Goal: Information Seeking & Learning: Learn about a topic

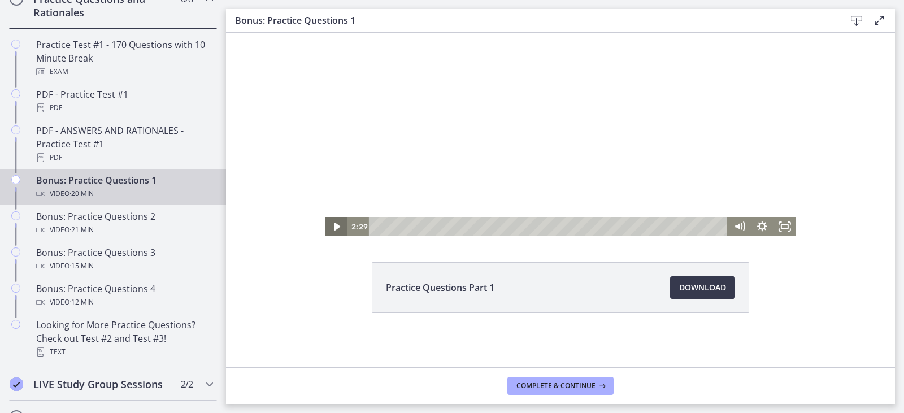
click at [326, 221] on icon "Play Video" at bounding box center [337, 226] width 23 height 19
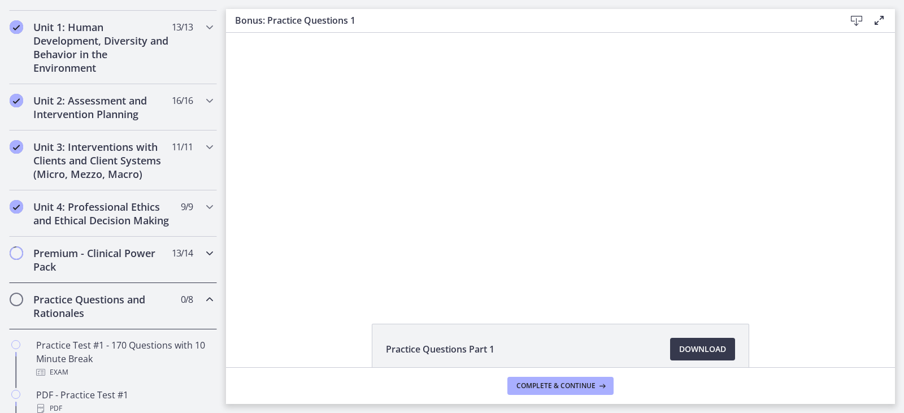
scroll to position [385, 0]
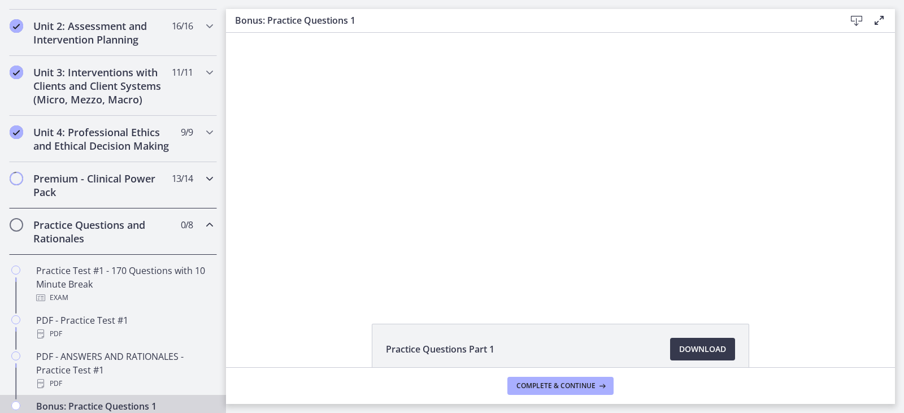
click at [203, 185] on icon "Chapters" at bounding box center [210, 179] width 14 height 14
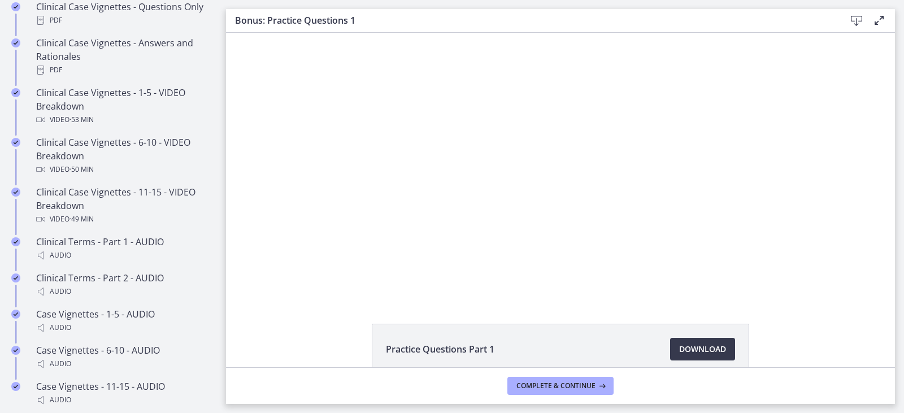
scroll to position [513, 0]
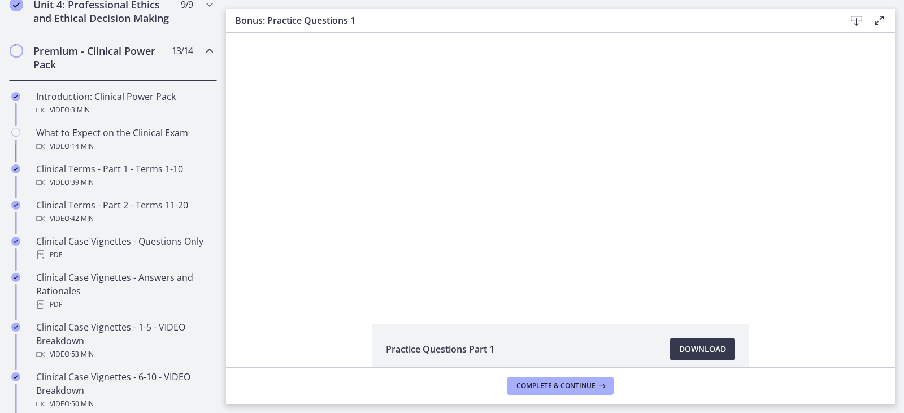
click at [203, 58] on icon "Chapters" at bounding box center [210, 51] width 14 height 14
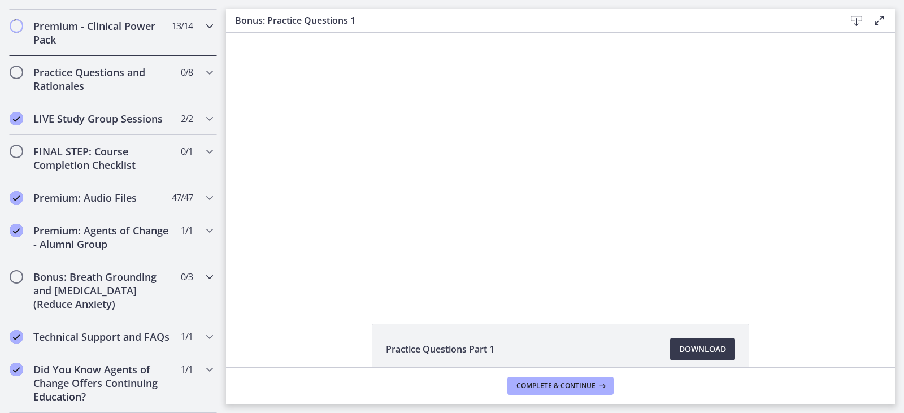
scroll to position [565, 0]
click at [203, 66] on icon "Chapters" at bounding box center [210, 73] width 14 height 14
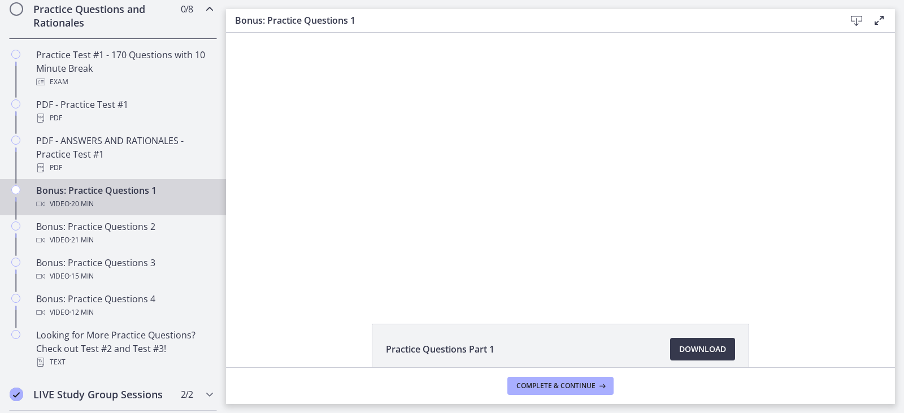
scroll to position [622, 0]
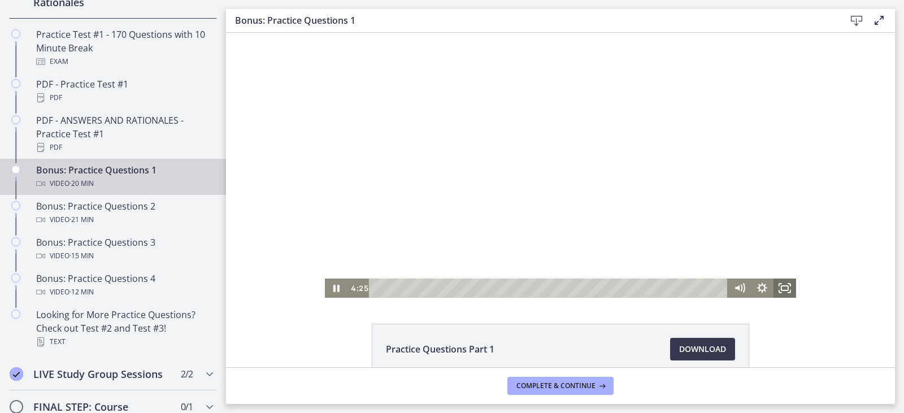
click at [787, 290] on icon "Fullscreen" at bounding box center [785, 288] width 23 height 19
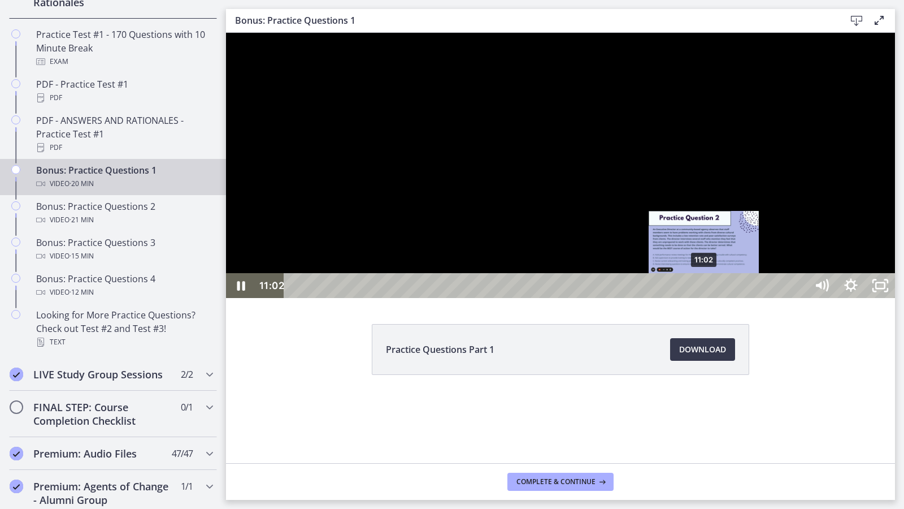
click at [703, 298] on div "11:02" at bounding box center [546, 285] width 505 height 25
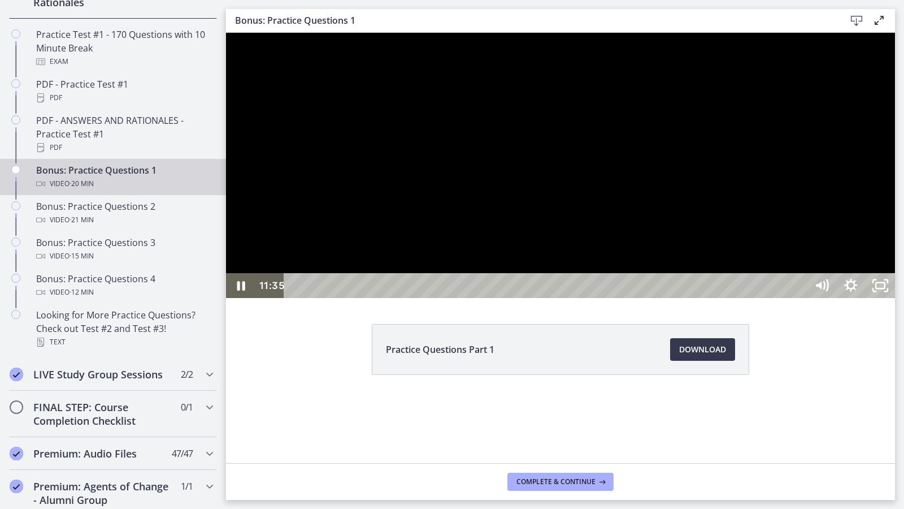
click at [654, 298] on div at bounding box center [560, 165] width 669 height 265
click at [620, 272] on div at bounding box center [560, 165] width 669 height 265
click at [393, 298] on div at bounding box center [560, 165] width 669 height 265
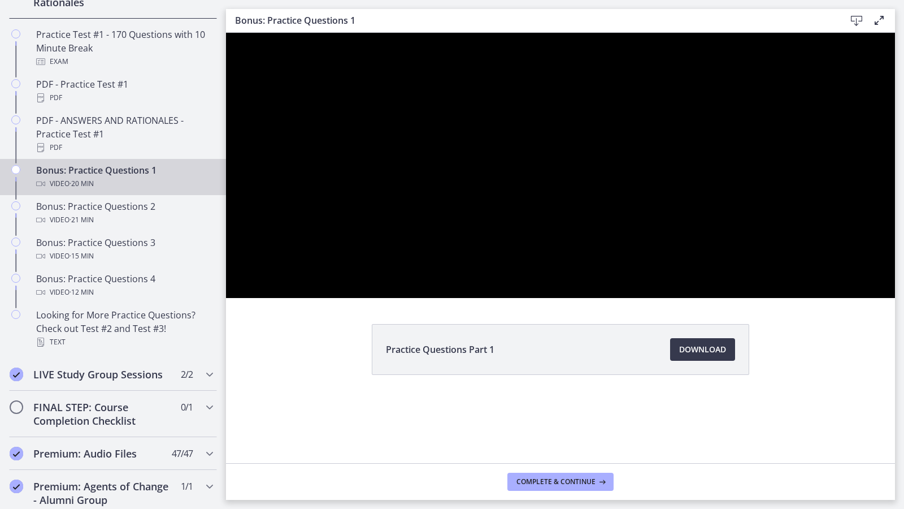
click at [226, 33] on button "Pause: cls5cv0rkbac72sj77ig.mp4" at bounding box center [226, 33] width 1 height 1
click at [226, 33] on button "Play Video: cls5cv0rkbac72sj77ig.mp4" at bounding box center [226, 33] width 1 height 1
click at [226, 33] on button "Pause: cls5cv0rkbac72sj77ig.mp4" at bounding box center [226, 33] width 1 height 1
click at [226, 33] on button "Play Video: cls5cv0rkbac72sj77ig.mp4" at bounding box center [226, 33] width 1 height 1
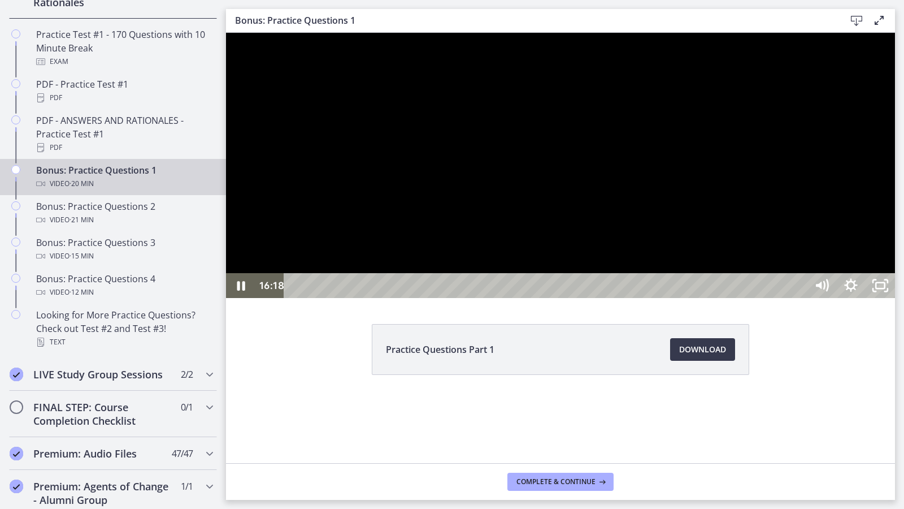
click at [226, 33] on button "Pause: cls5cv0rkbac72sj77ig.mp4" at bounding box center [226, 33] width 1 height 1
click at [226, 33] on button "Play Video: cls5cv0rkbac72sj77ig.mp4" at bounding box center [226, 33] width 1 height 1
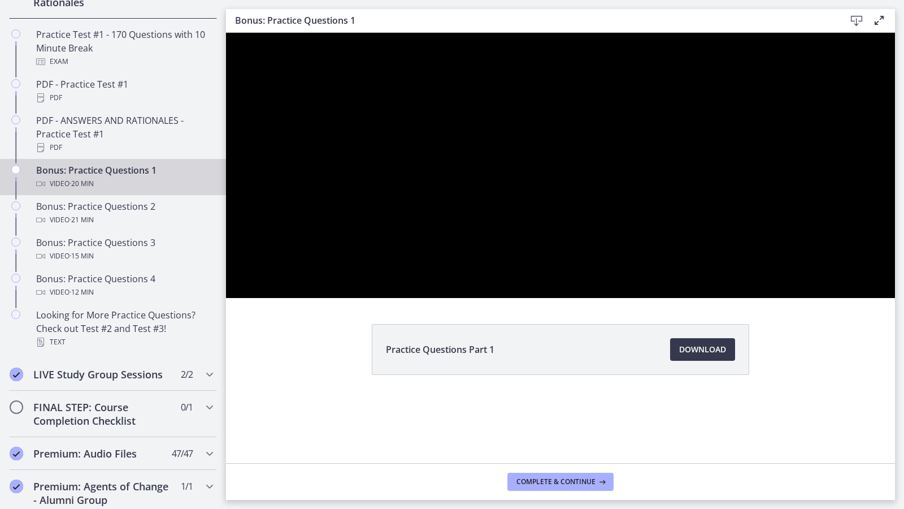
click at [226, 33] on button "Pause: cls5cv0rkbac72sj77ig.mp4" at bounding box center [226, 33] width 1 height 1
click at [226, 33] on button "Play Video: cls5cv0rkbac72sj77ig.mp4" at bounding box center [226, 33] width 1 height 1
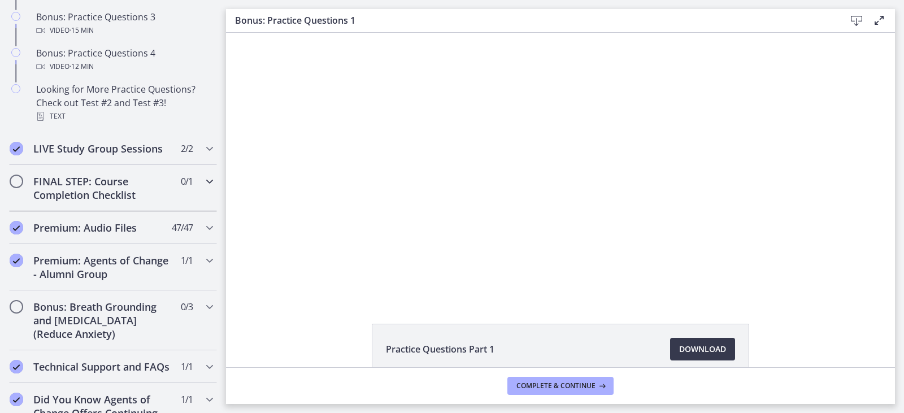
scroll to position [848, 0]
click at [203, 188] on icon "Chapters" at bounding box center [210, 181] width 14 height 14
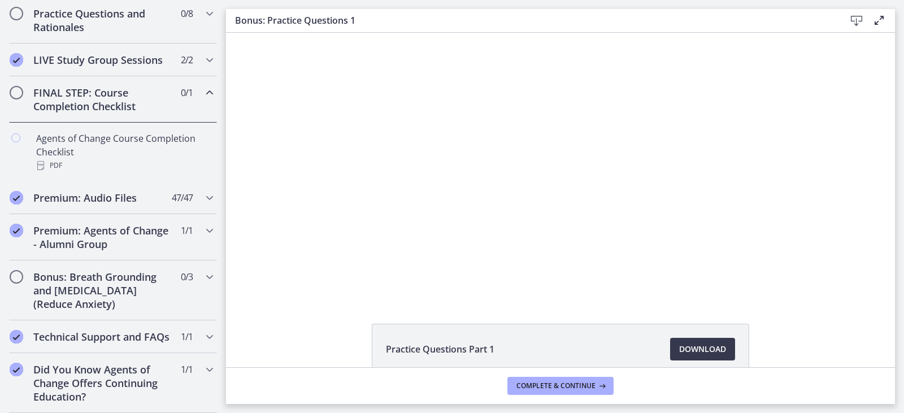
scroll to position [624, 0]
click at [203, 86] on icon "Chapters" at bounding box center [210, 93] width 14 height 14
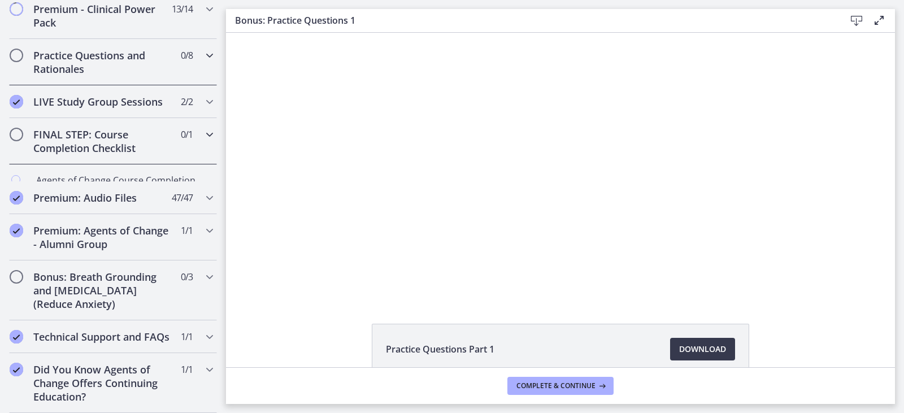
scroll to position [565, 0]
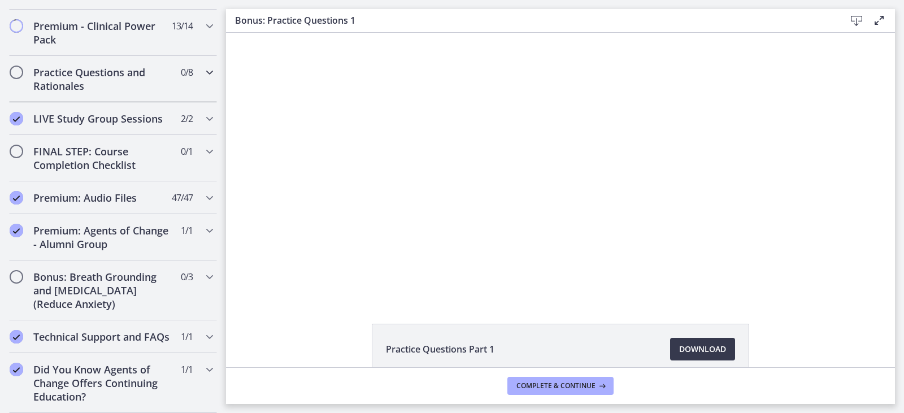
click at [203, 66] on icon "Chapters" at bounding box center [210, 73] width 14 height 14
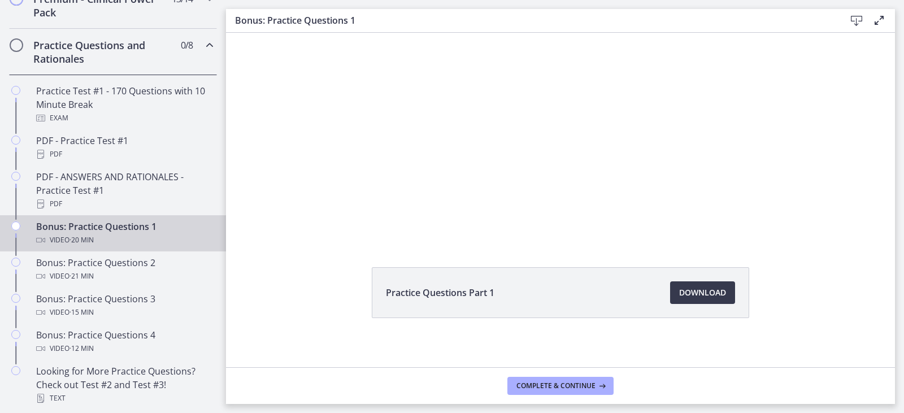
scroll to position [0, 0]
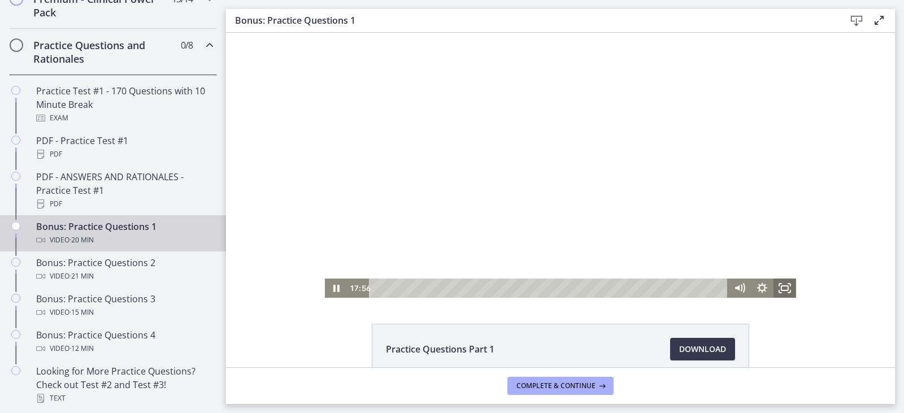
click at [774, 284] on icon "Fullscreen" at bounding box center [785, 288] width 23 height 19
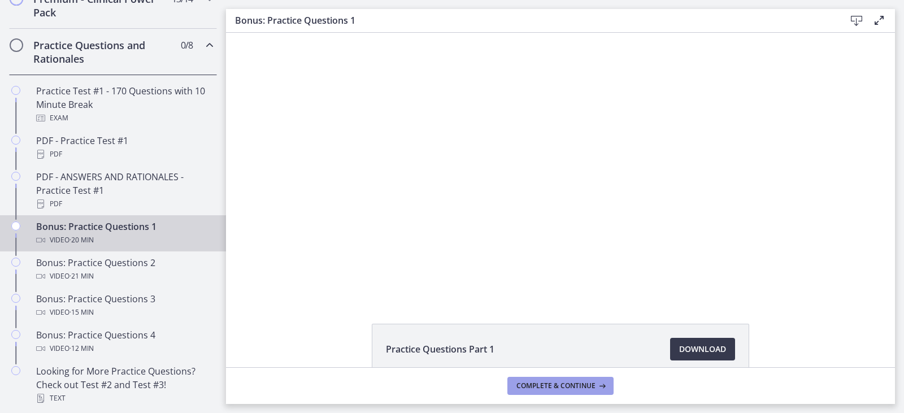
click at [576, 389] on span "Complete & continue" at bounding box center [555, 385] width 79 height 9
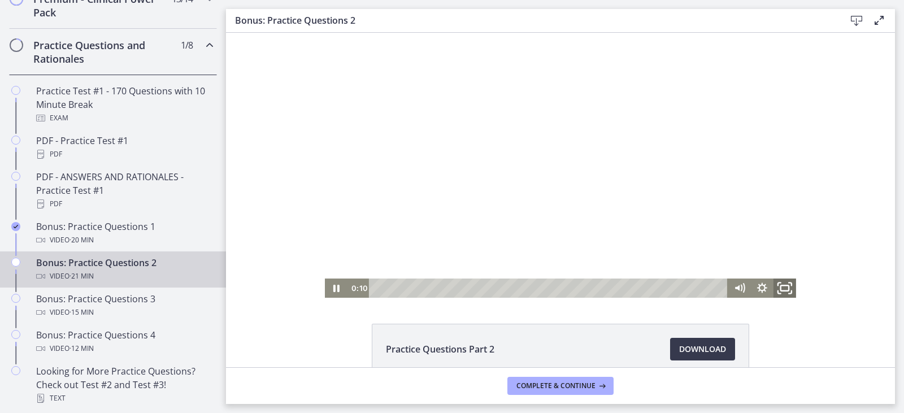
click at [787, 292] on icon "Fullscreen" at bounding box center [784, 288] width 27 height 23
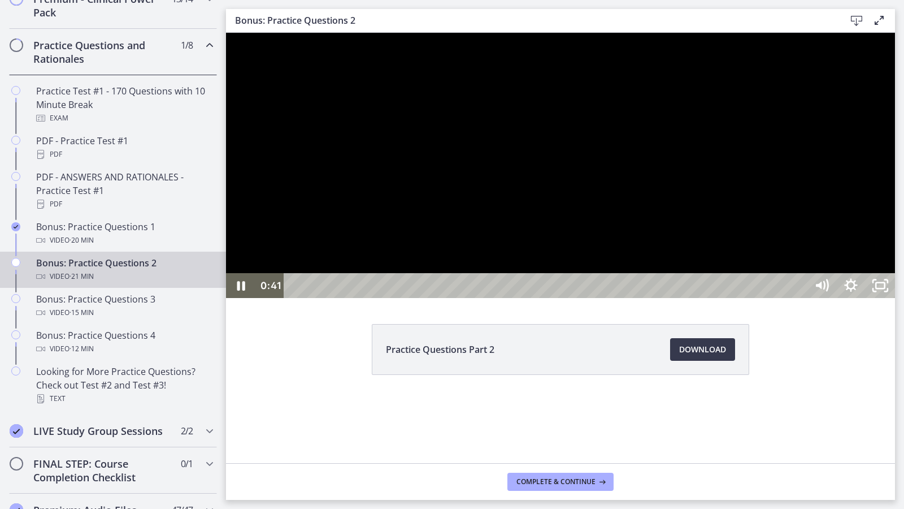
drag, startPoint x: 557, startPoint y: 335, endPoint x: 501, endPoint y: 401, distance: 86.6
click at [557, 298] on div at bounding box center [560, 165] width 669 height 265
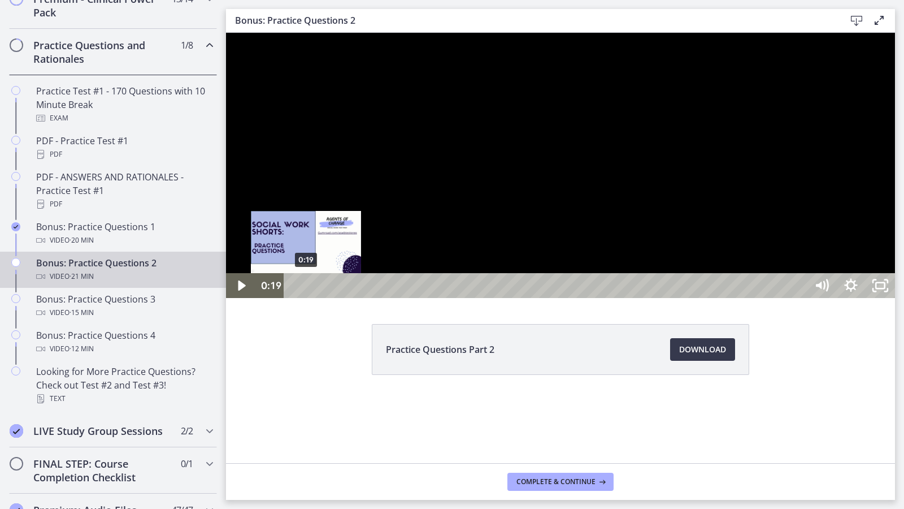
click at [306, 298] on div "0:19" at bounding box center [546, 285] width 505 height 25
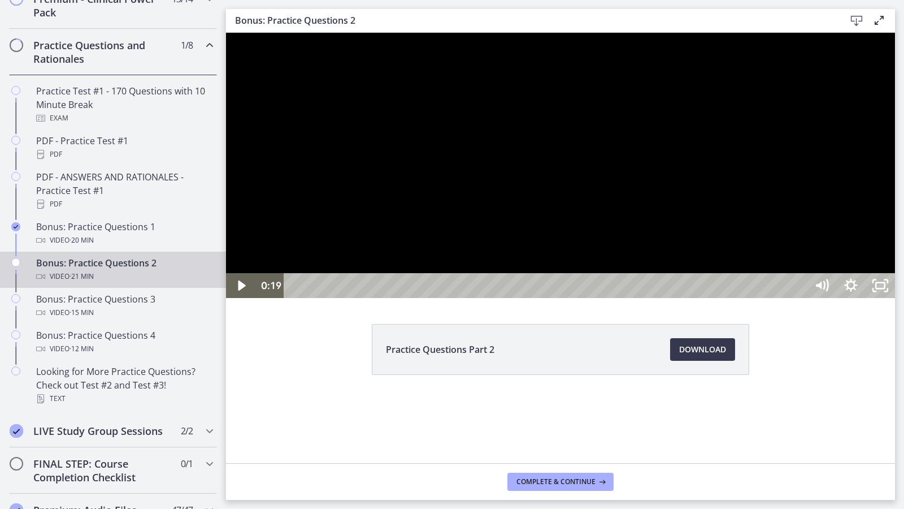
click at [676, 228] on div at bounding box center [560, 165] width 669 height 265
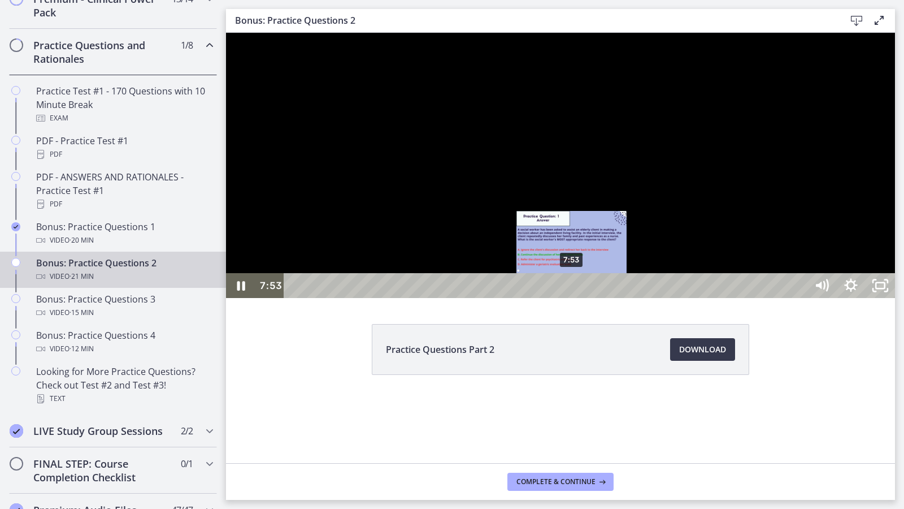
click at [572, 298] on div "7:53" at bounding box center [546, 285] width 505 height 25
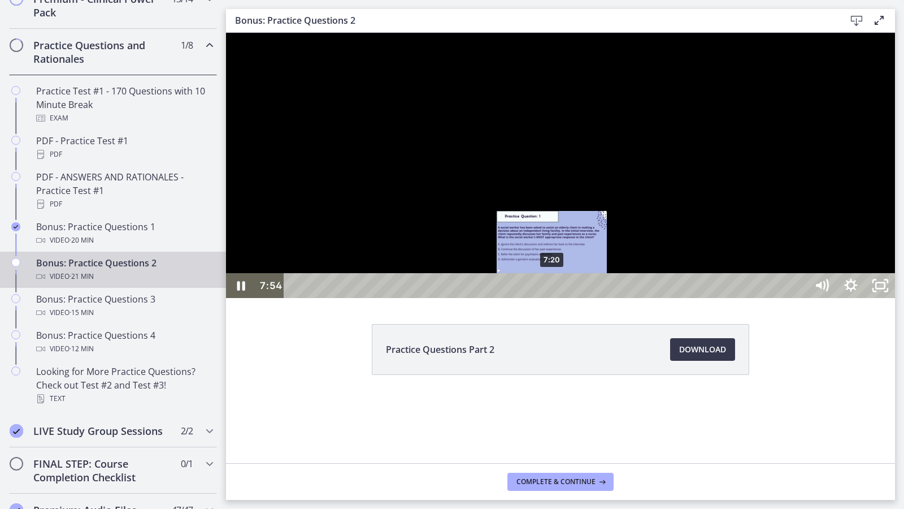
click at [552, 298] on div "7:20" at bounding box center [546, 285] width 505 height 25
click at [564, 298] on div "7:39" at bounding box center [546, 285] width 505 height 25
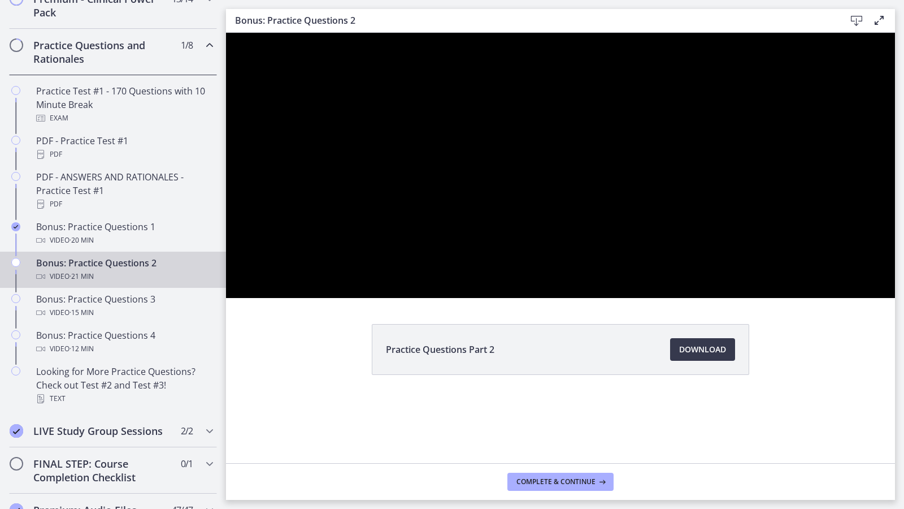
click at [634, 253] on div at bounding box center [560, 165] width 669 height 265
click at [226, 33] on button "Play Video: cls5dnkiv67s72vpoi20.mp4" at bounding box center [226, 33] width 1 height 1
click at [226, 33] on button "Pause: cls5dnkiv67s72vpoi20.mp4" at bounding box center [226, 33] width 1 height 1
click at [226, 33] on button "Play Video: cls5dnkiv67s72vpoi20.mp4" at bounding box center [226, 33] width 1 height 1
click at [226, 33] on button "Pause: cls5dnkiv67s72vpoi20.mp4" at bounding box center [226, 33] width 1 height 1
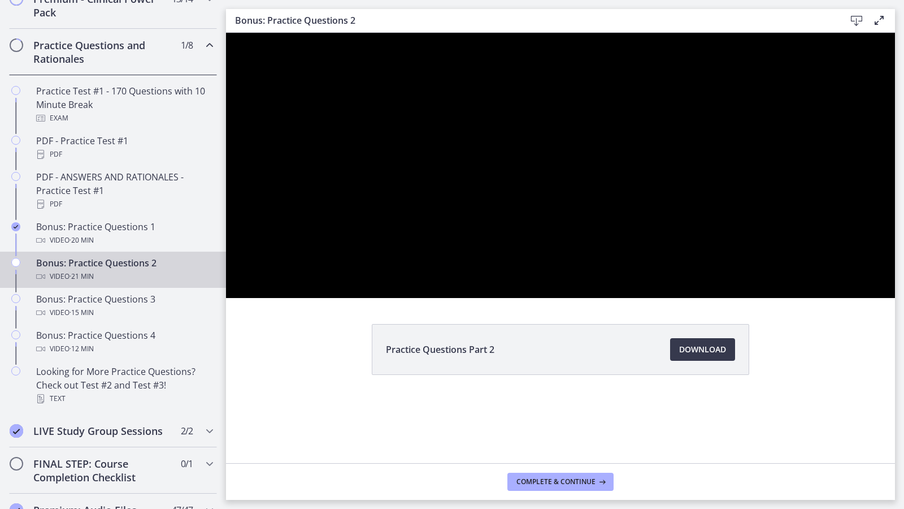
click at [226, 33] on button "Play Video: cls5dnkiv67s72vpoi20.mp4" at bounding box center [226, 33] width 1 height 1
click at [226, 33] on button "Pause: cls5dnkiv67s72vpoi20.mp4" at bounding box center [226, 33] width 1 height 1
click at [226, 33] on button "Play Video: cls5dnkiv67s72vpoi20.mp4" at bounding box center [226, 33] width 1 height 1
click at [226, 33] on button "Pause: cls5dnkiv67s72vpoi20.mp4" at bounding box center [226, 33] width 1 height 1
